Goal: Transaction & Acquisition: Purchase product/service

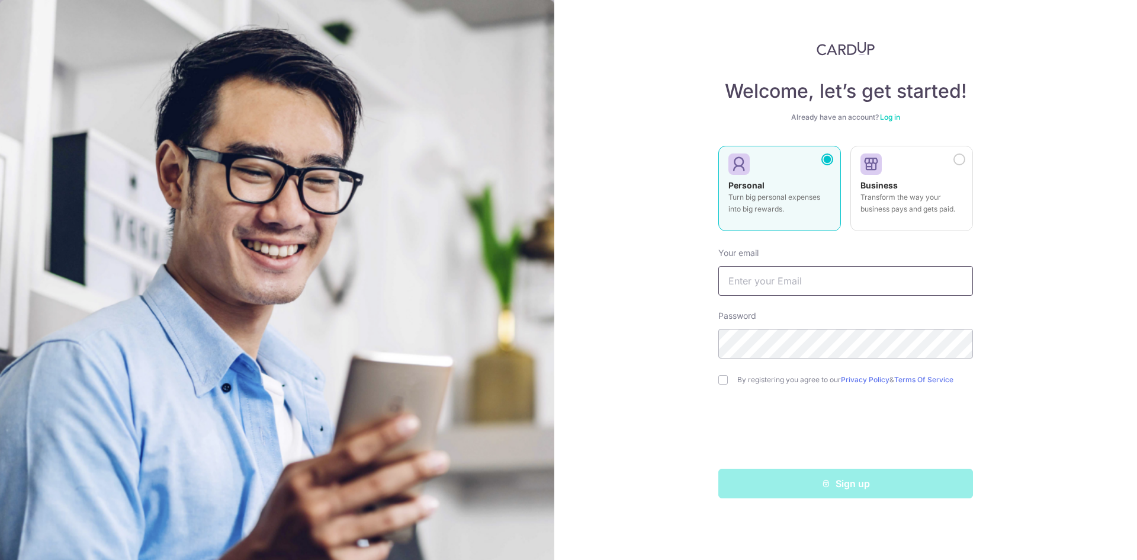
click at [889, 269] on input "text" at bounding box center [845, 281] width 255 height 30
type input "[EMAIL_ADDRESS][DOMAIN_NAME]"
click at [721, 379] on input "checkbox" at bounding box center [722, 379] width 9 height 9
checkbox input "true"
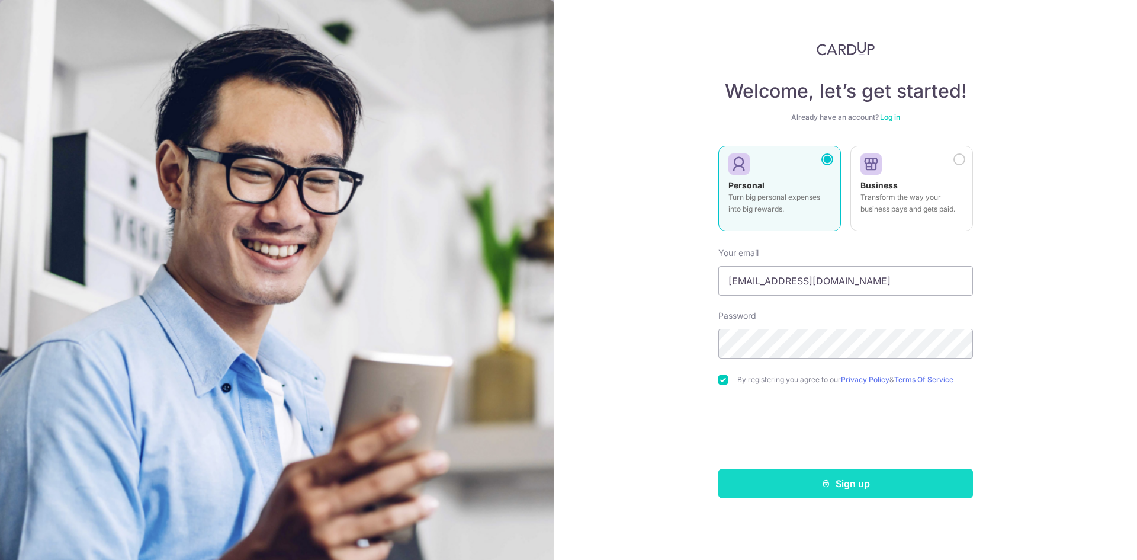
click at [809, 494] on button "Sign up" at bounding box center [845, 483] width 255 height 30
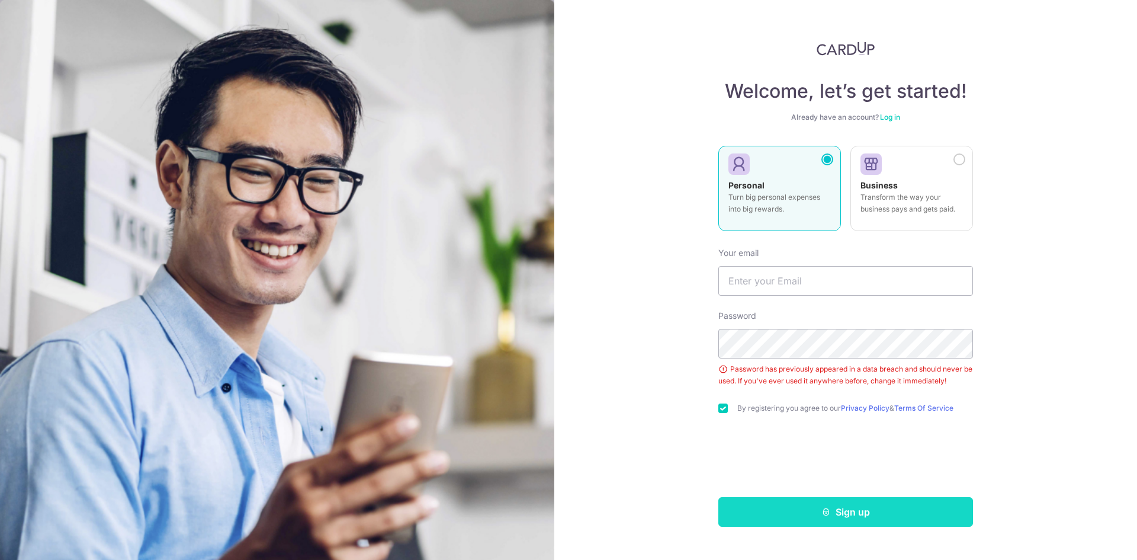
click at [799, 513] on button "Sign up" at bounding box center [845, 512] width 255 height 30
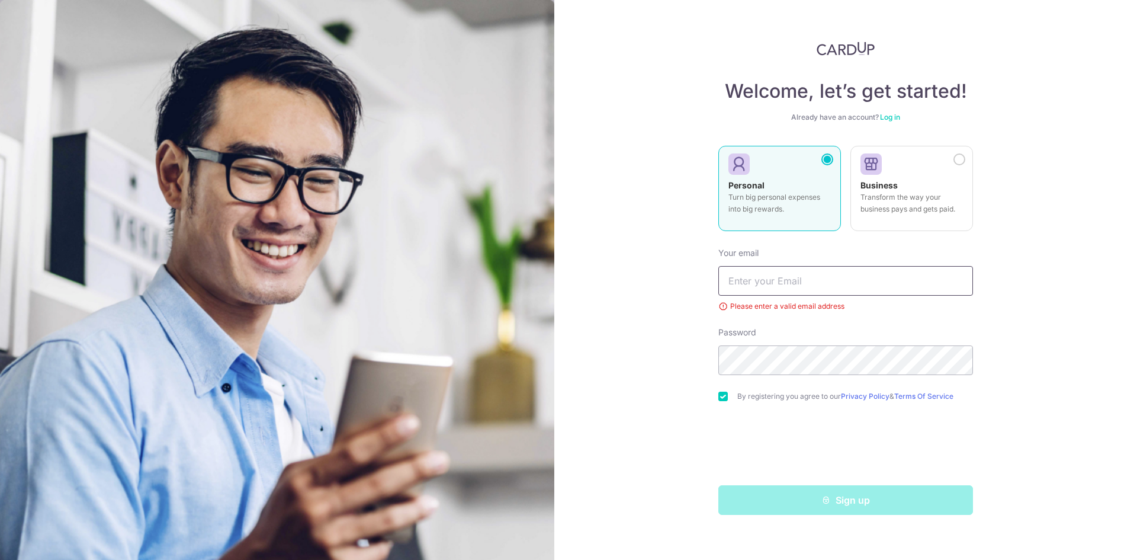
click at [793, 286] on input "text" at bounding box center [845, 281] width 255 height 30
type input "[EMAIL_ADDRESS][DOMAIN_NAME]"
click at [797, 343] on div "Password" at bounding box center [845, 350] width 255 height 49
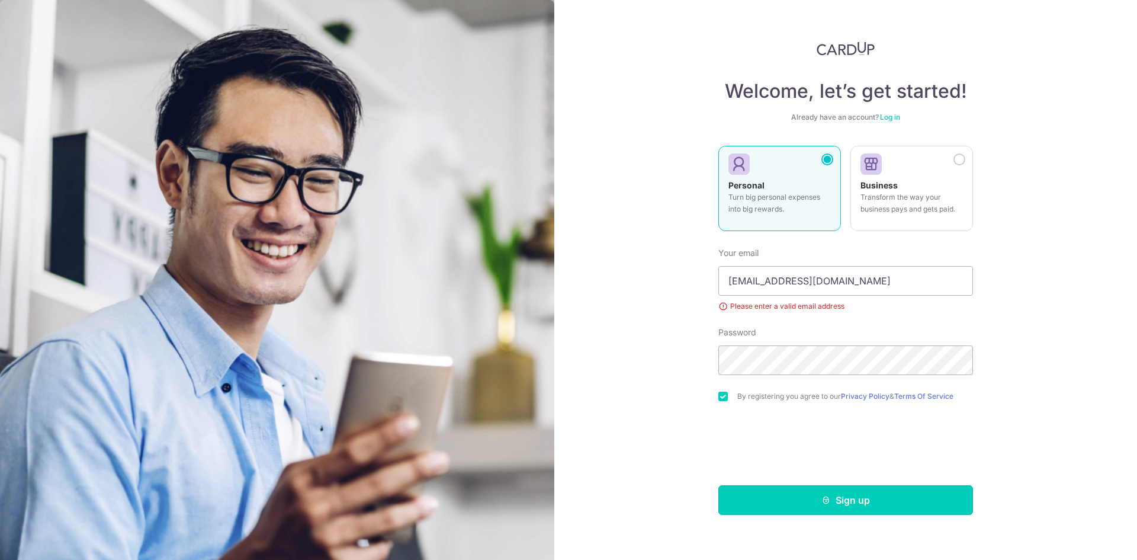
click at [790, 507] on button "Sign up" at bounding box center [845, 500] width 255 height 30
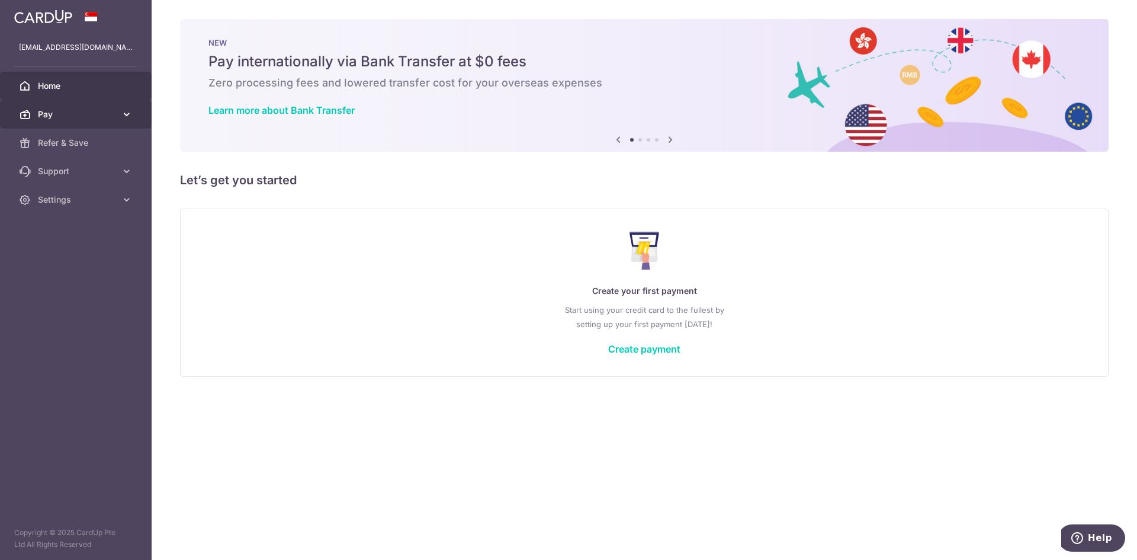
click at [117, 116] on link "Pay" at bounding box center [76, 114] width 152 height 28
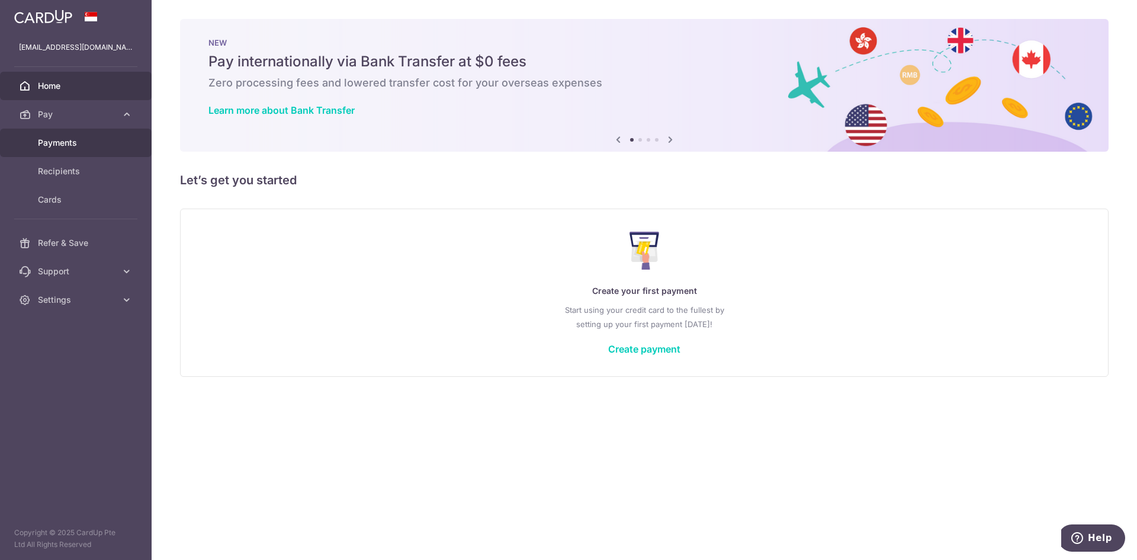
click at [75, 142] on span "Payments" at bounding box center [77, 143] width 78 height 12
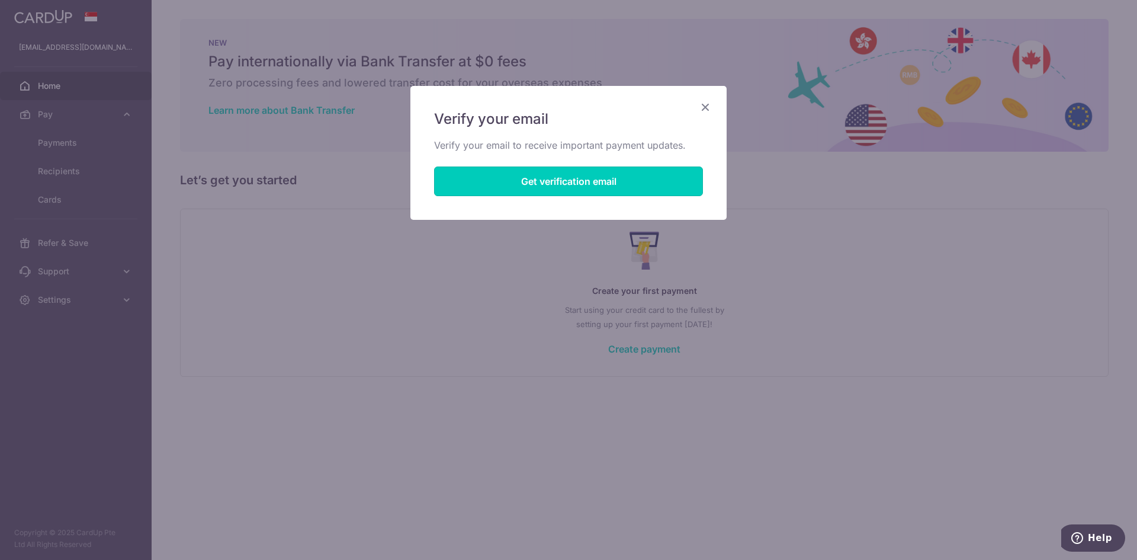
click at [605, 176] on button "Get verification email" at bounding box center [568, 181] width 269 height 30
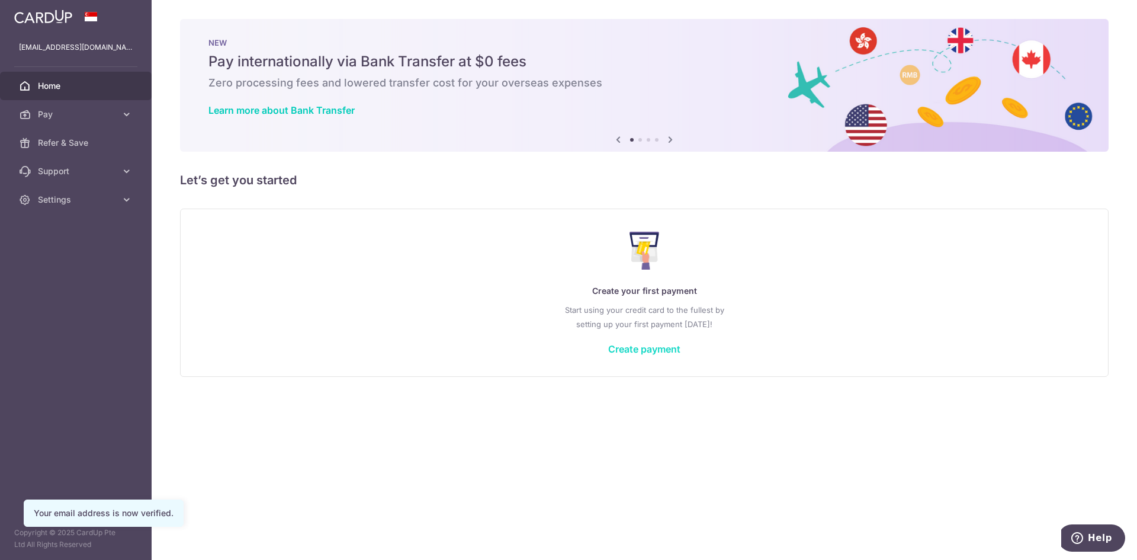
click at [664, 349] on link "Create payment" at bounding box center [644, 349] width 72 height 12
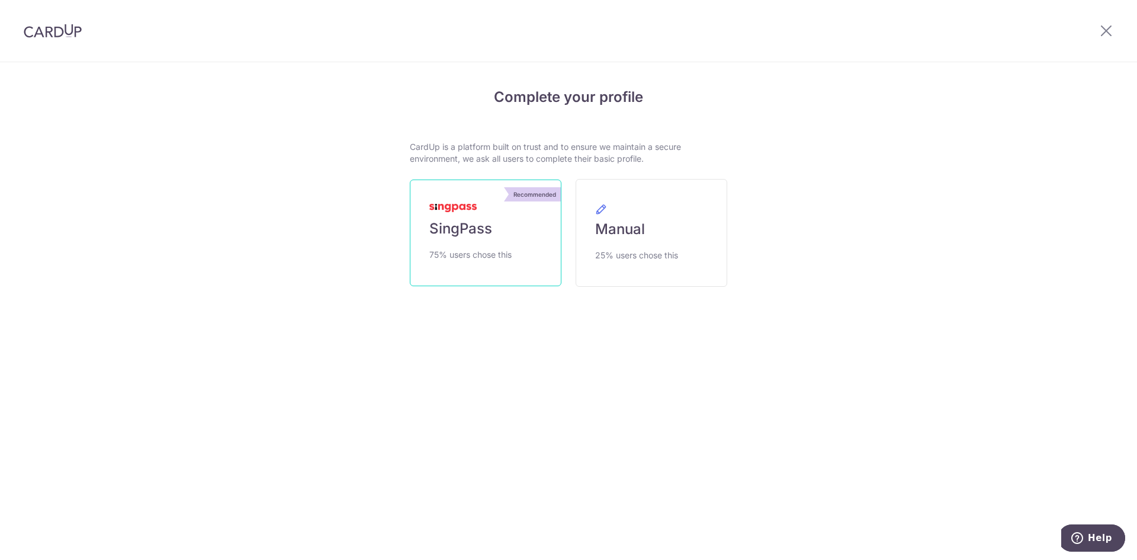
click at [518, 247] on link "Recommended SingPass 75% users chose this" at bounding box center [486, 232] width 152 height 107
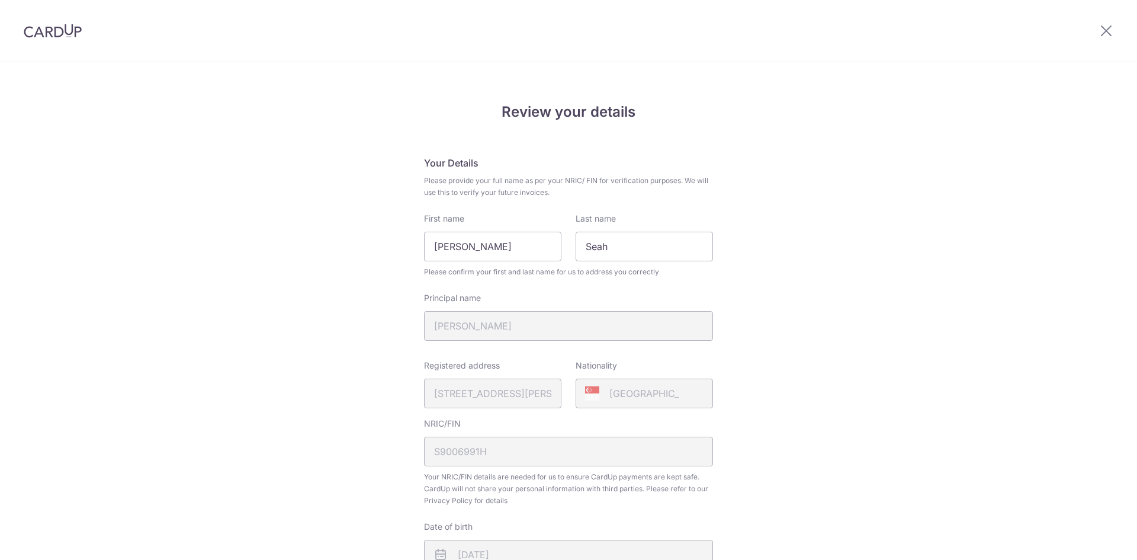
click at [835, 347] on div "Review your details Your Details Please provide your full name as per your NRIC…" at bounding box center [568, 470] width 1137 height 814
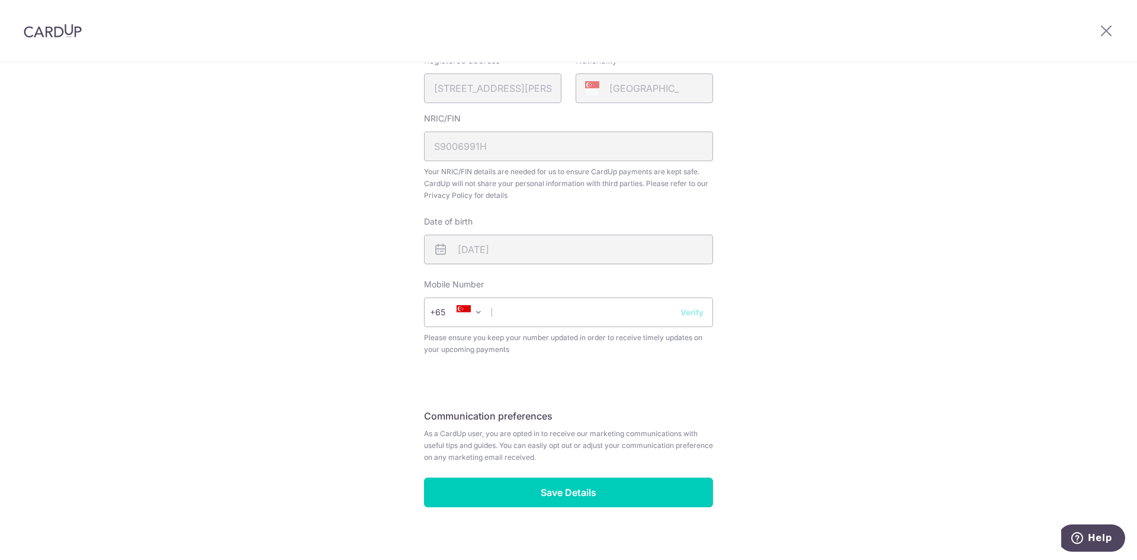
scroll to position [317, 0]
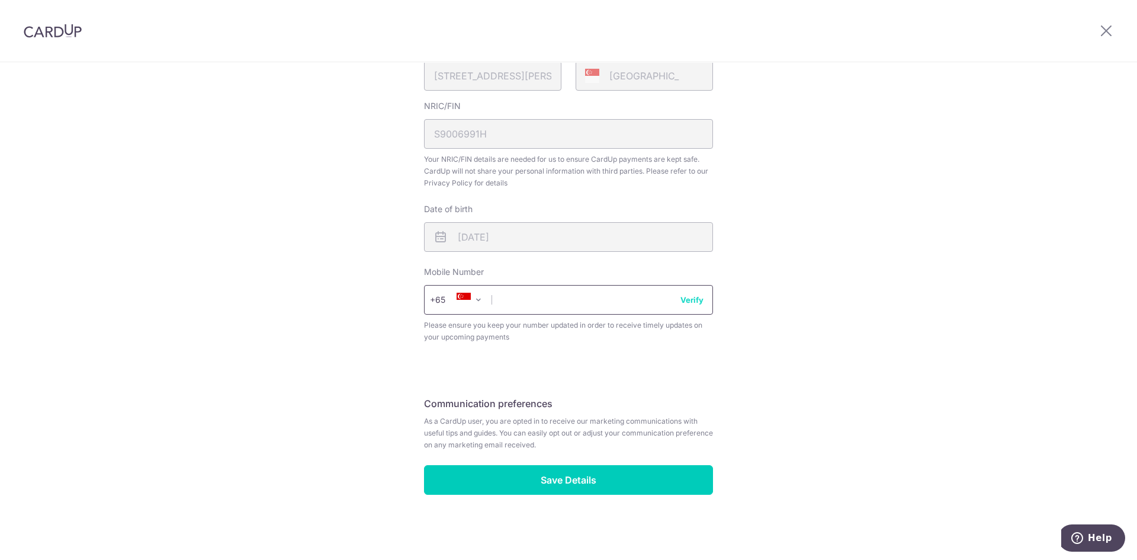
click at [595, 306] on input "text" at bounding box center [568, 300] width 289 height 30
type input "91381488"
click at [690, 301] on button "Verify" at bounding box center [691, 300] width 23 height 12
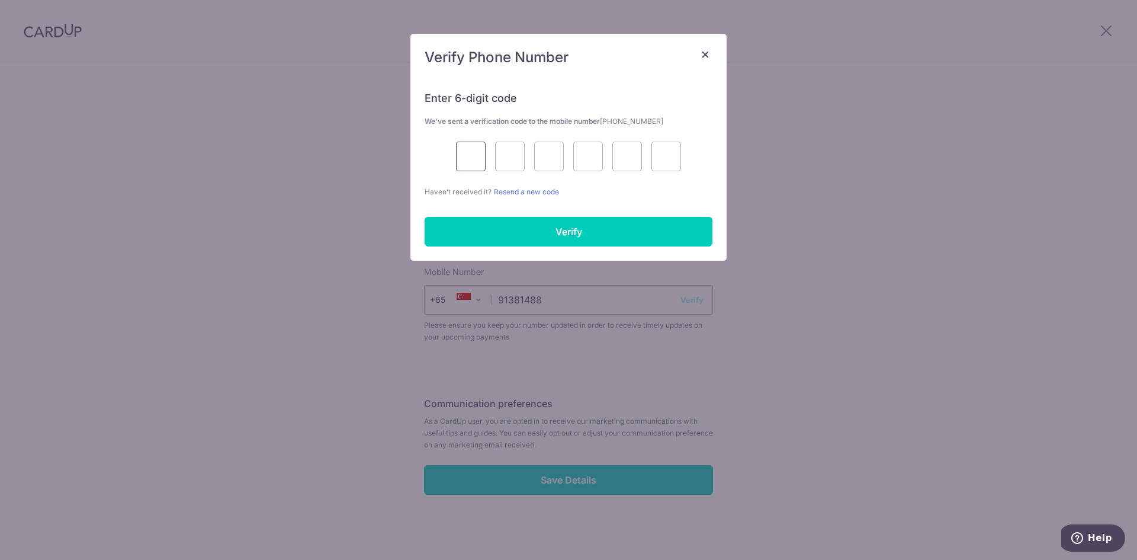
click at [473, 158] on input "text" at bounding box center [471, 157] width 30 height 30
type input "5"
type input "2"
type input "6"
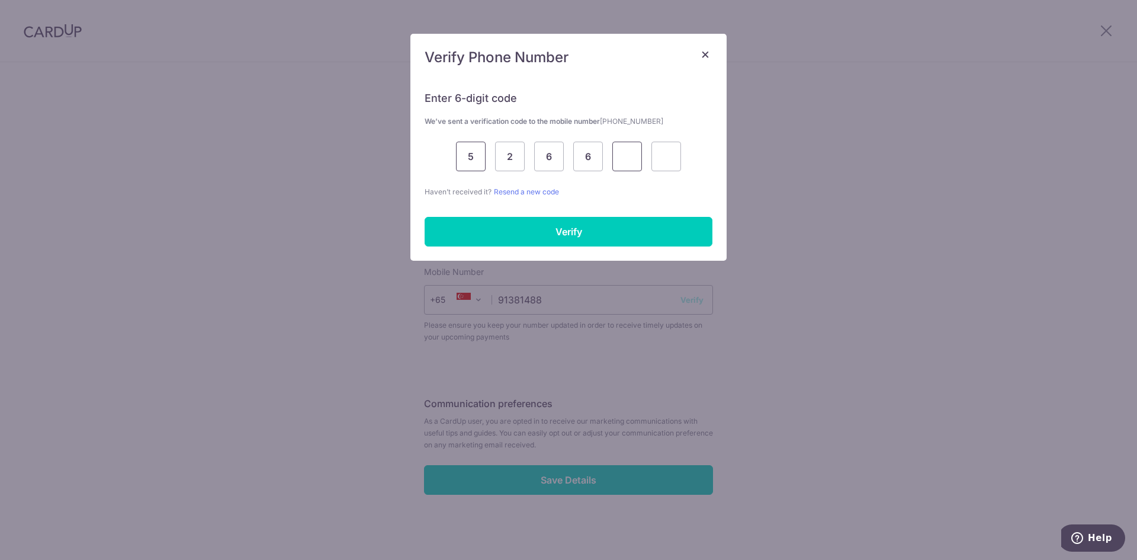
type input "5"
type input "1"
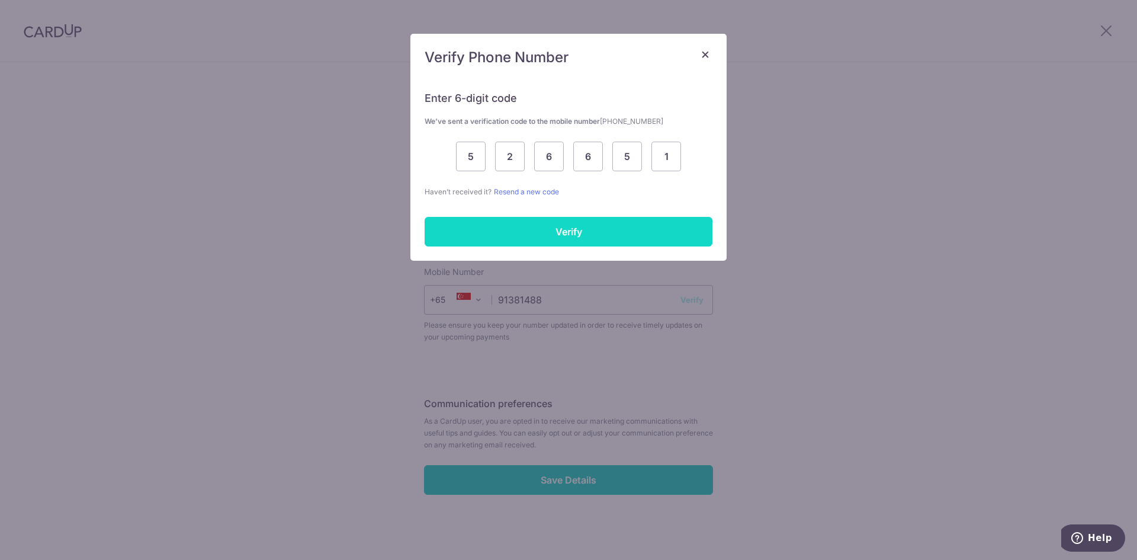
click at [626, 229] on input "Verify" at bounding box center [569, 232] width 288 height 30
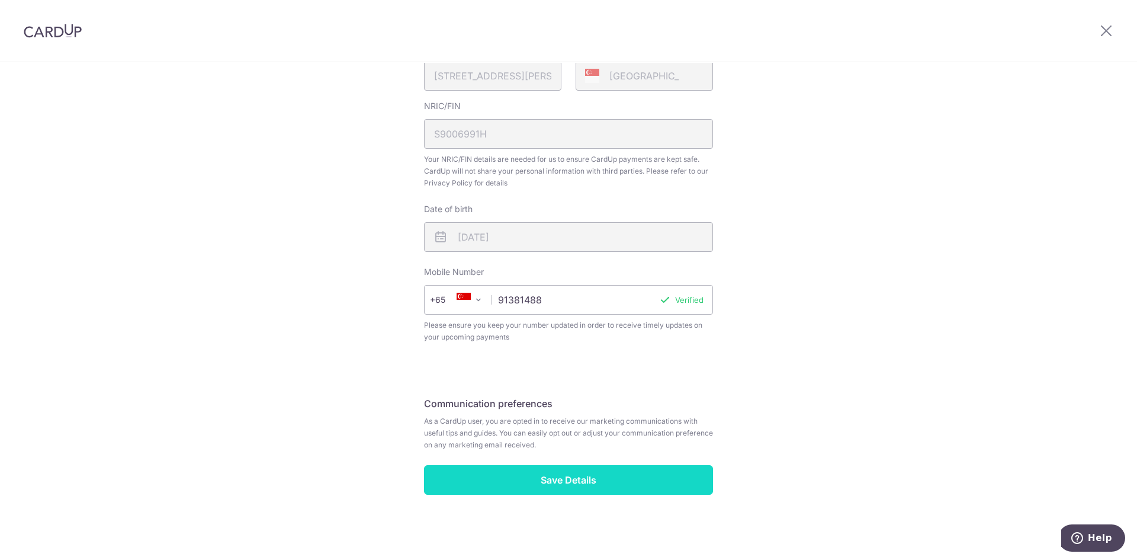
click at [644, 468] on input "Save Details" at bounding box center [568, 480] width 289 height 30
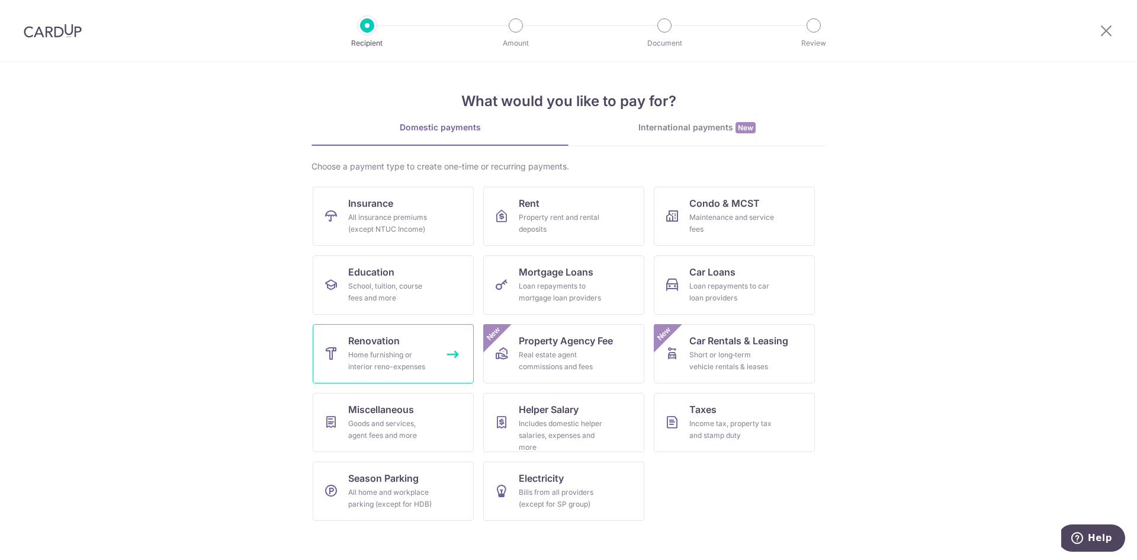
click at [433, 359] on div "Home furnishing or interior reno-expenses" at bounding box center [390, 361] width 85 height 24
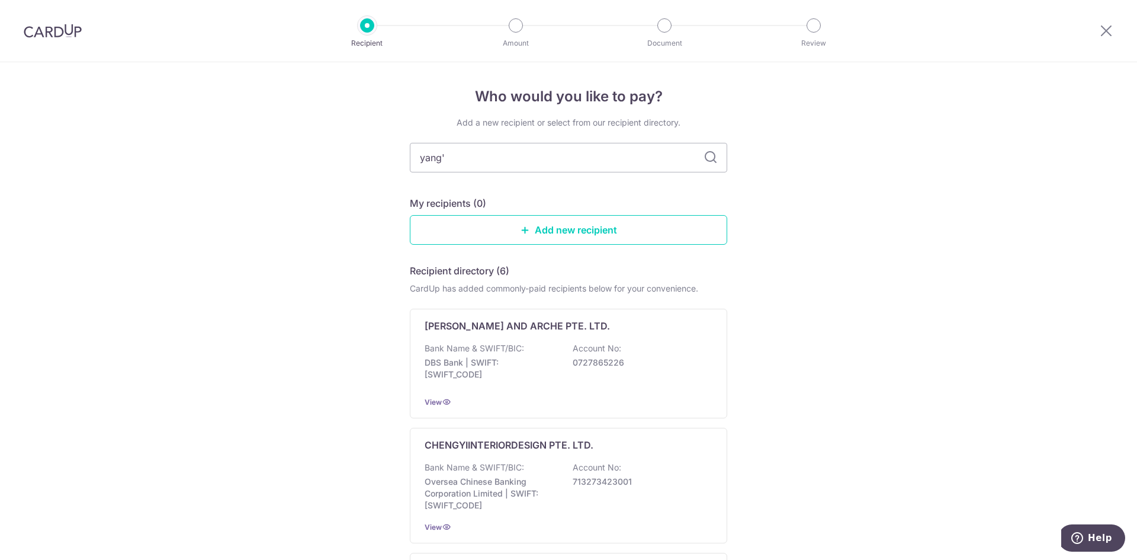
type input "yang's"
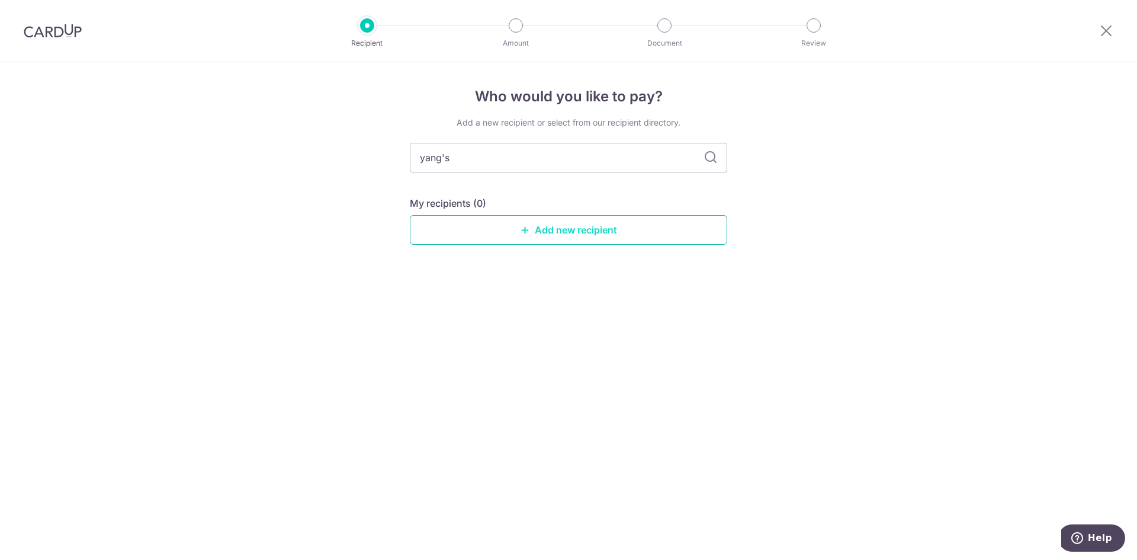
click at [655, 233] on link "Add new recipient" at bounding box center [568, 230] width 317 height 30
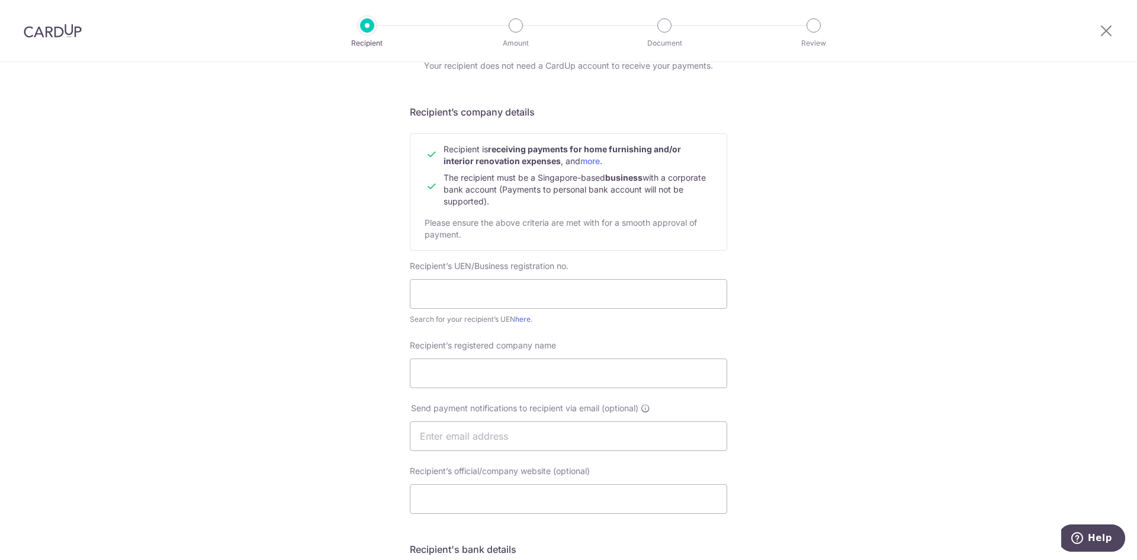
scroll to position [59, 0]
click at [1114, 28] on div at bounding box center [1106, 31] width 62 height 62
click at [1104, 31] on icon at bounding box center [1106, 30] width 14 height 15
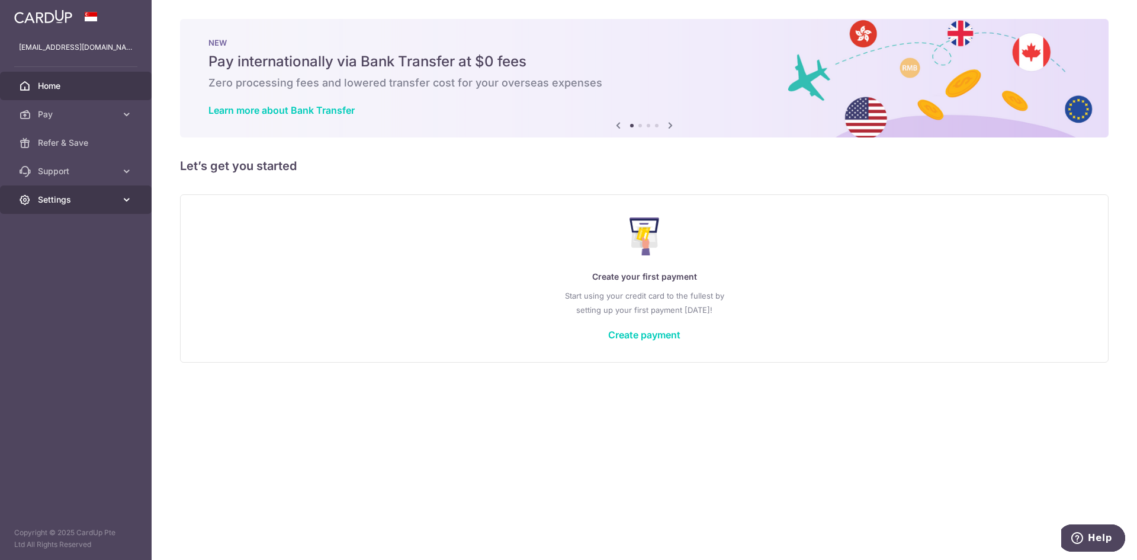
click at [70, 205] on link "Settings" at bounding box center [76, 199] width 152 height 28
click at [67, 226] on span "Account" at bounding box center [77, 228] width 78 height 12
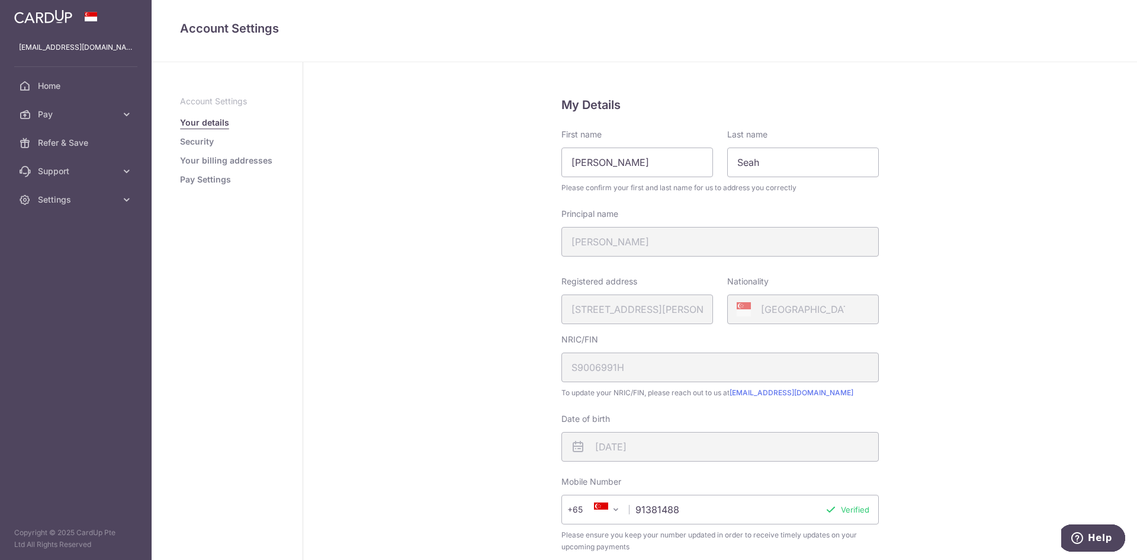
scroll to position [178, 0]
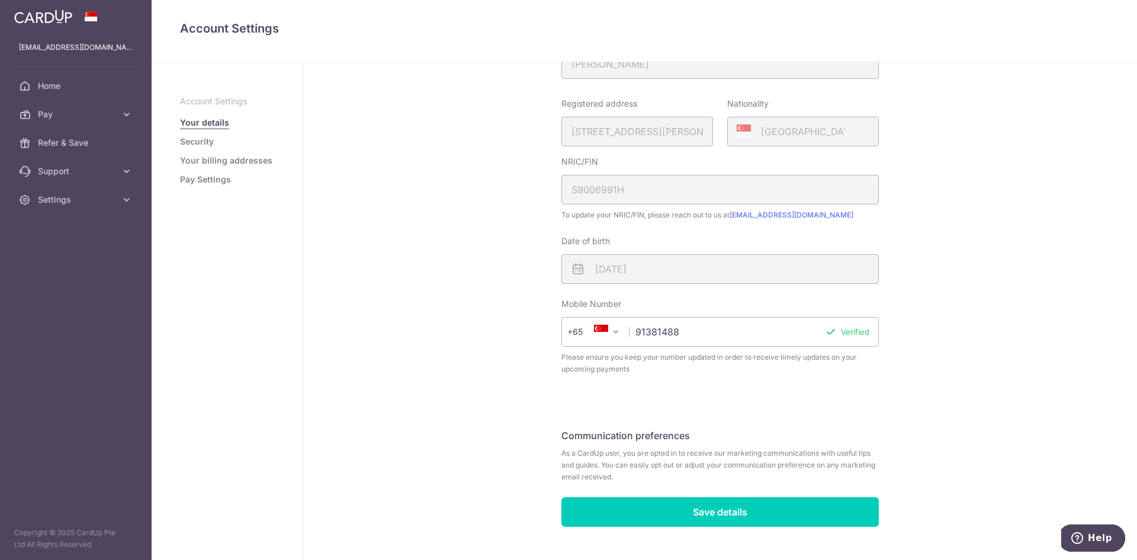
click at [216, 139] on li "Security" at bounding box center [227, 142] width 94 height 12
click at [209, 141] on link "Security" at bounding box center [197, 142] width 34 height 12
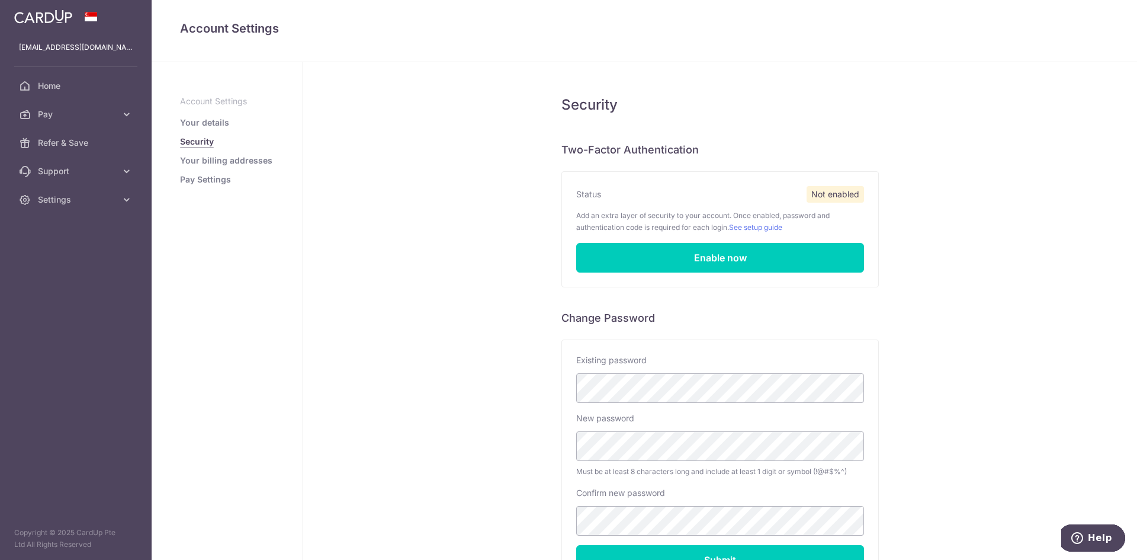
click at [218, 165] on link "Your billing addresses" at bounding box center [226, 161] width 92 height 12
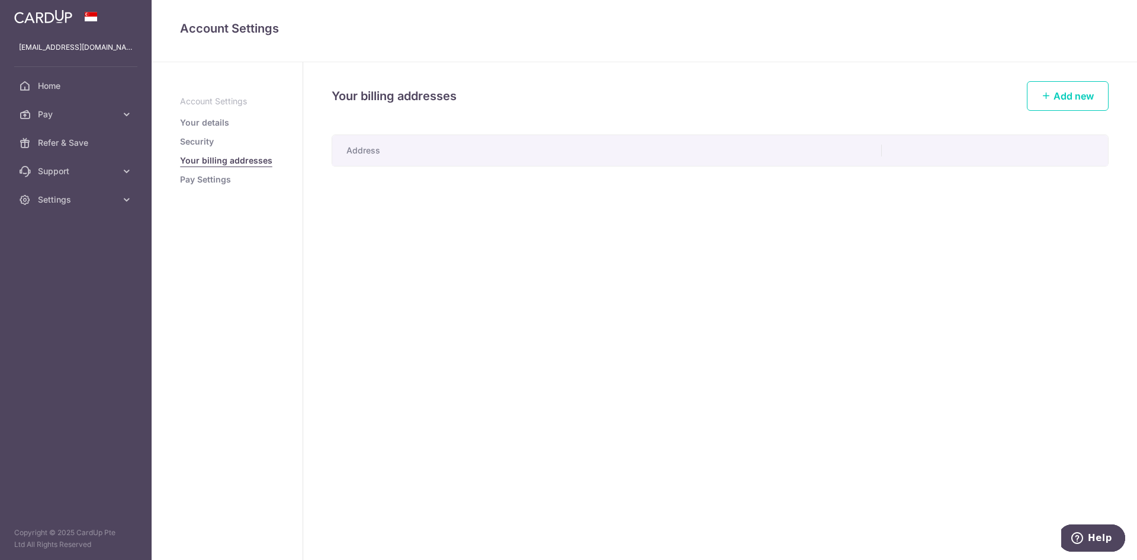
click at [197, 185] on aside "Account Settings Your details Security Your billing addresses Pay Settings" at bounding box center [228, 310] width 152 height 497
click at [200, 181] on link "Pay Settings" at bounding box center [205, 179] width 51 height 12
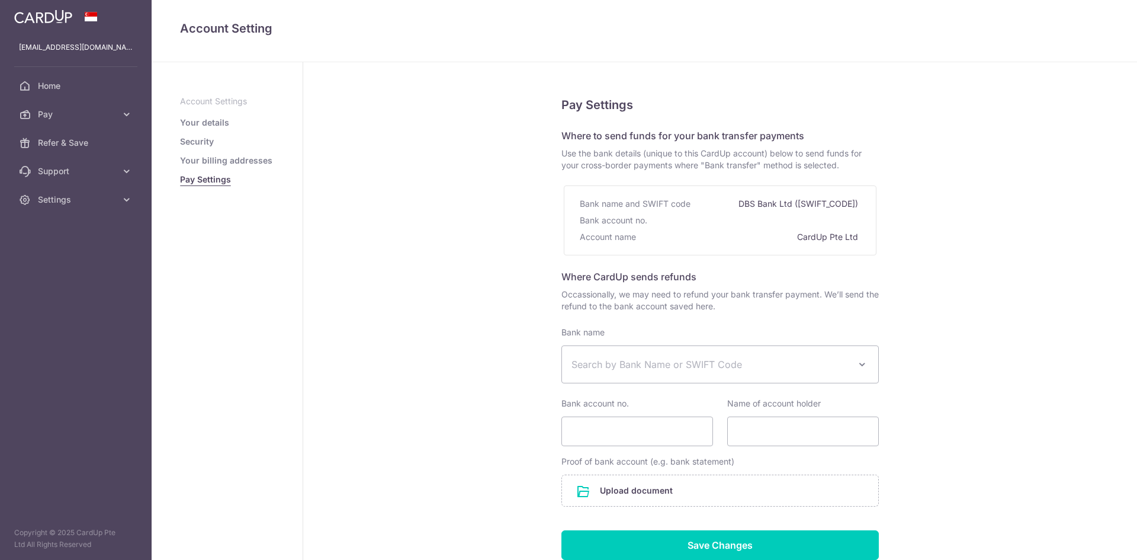
select select
click at [57, 87] on span "Home" at bounding box center [77, 86] width 78 height 12
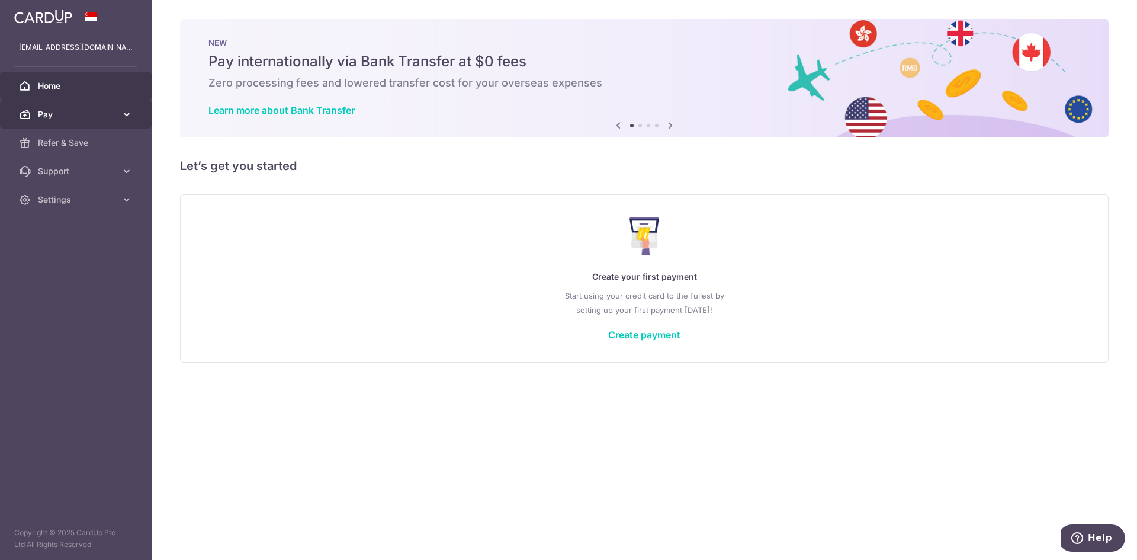
drag, startPoint x: 0, startPoint y: 0, endPoint x: 70, endPoint y: 108, distance: 129.2
click at [70, 108] on span "Pay" at bounding box center [77, 114] width 78 height 12
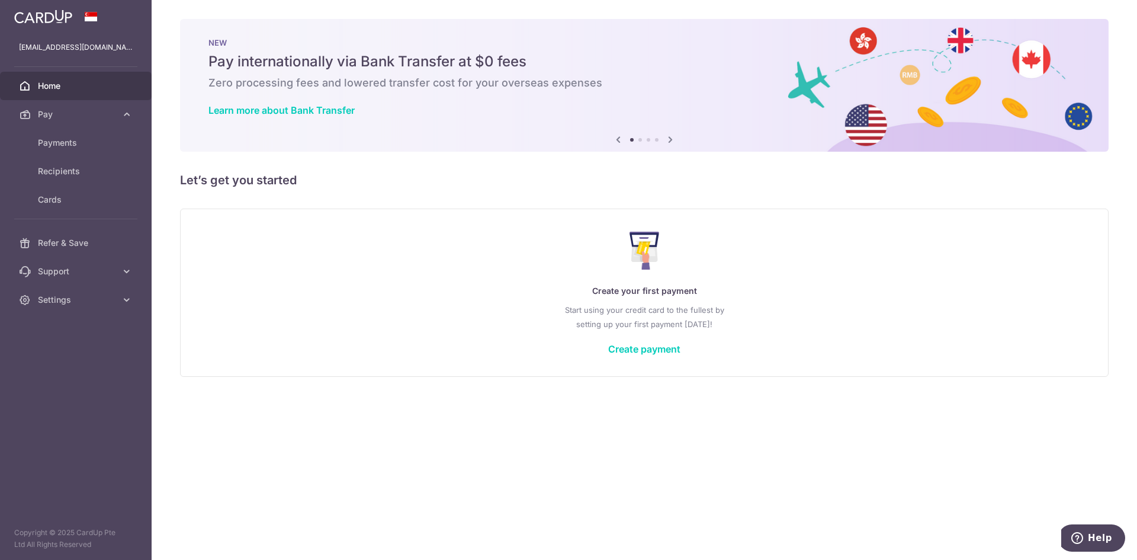
click at [93, 216] on ul "Payments Recipients Cards" at bounding box center [76, 178] width 152 height 100
click at [93, 196] on span "Cards" at bounding box center [77, 200] width 78 height 12
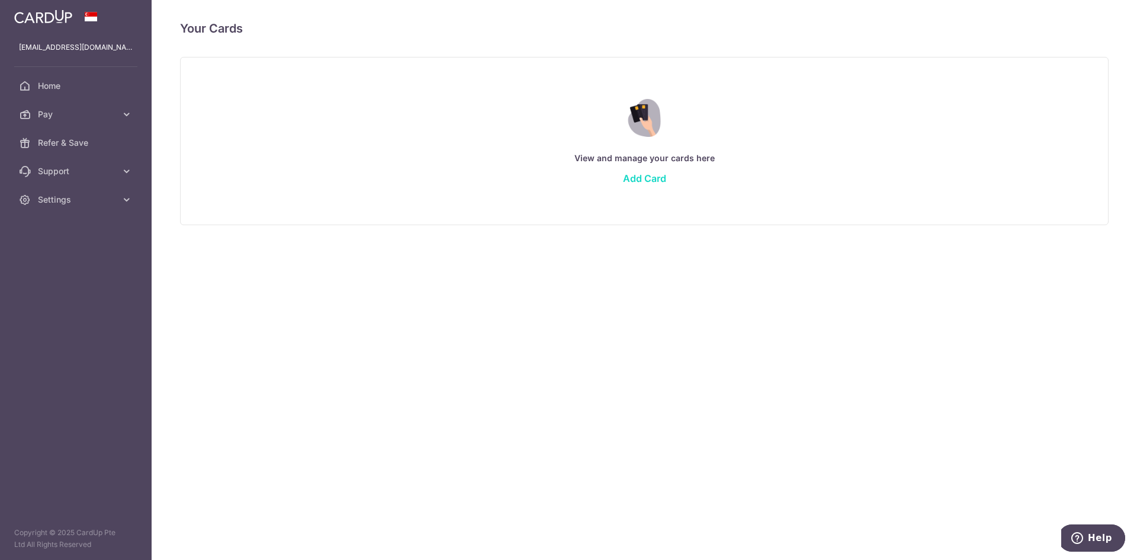
click at [635, 179] on link "Add Card" at bounding box center [644, 178] width 43 height 12
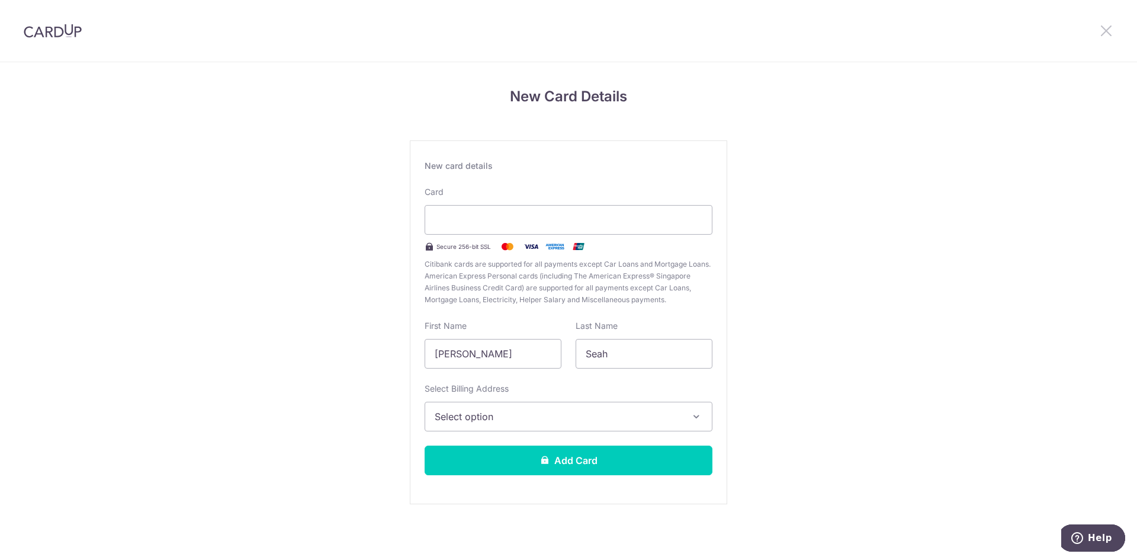
drag, startPoint x: 1092, startPoint y: 28, endPoint x: 1101, endPoint y: 28, distance: 9.5
click at [1098, 28] on div at bounding box center [1106, 31] width 62 height 62
click at [1102, 28] on icon at bounding box center [1106, 30] width 14 height 15
